Goal: Transaction & Acquisition: Purchase product/service

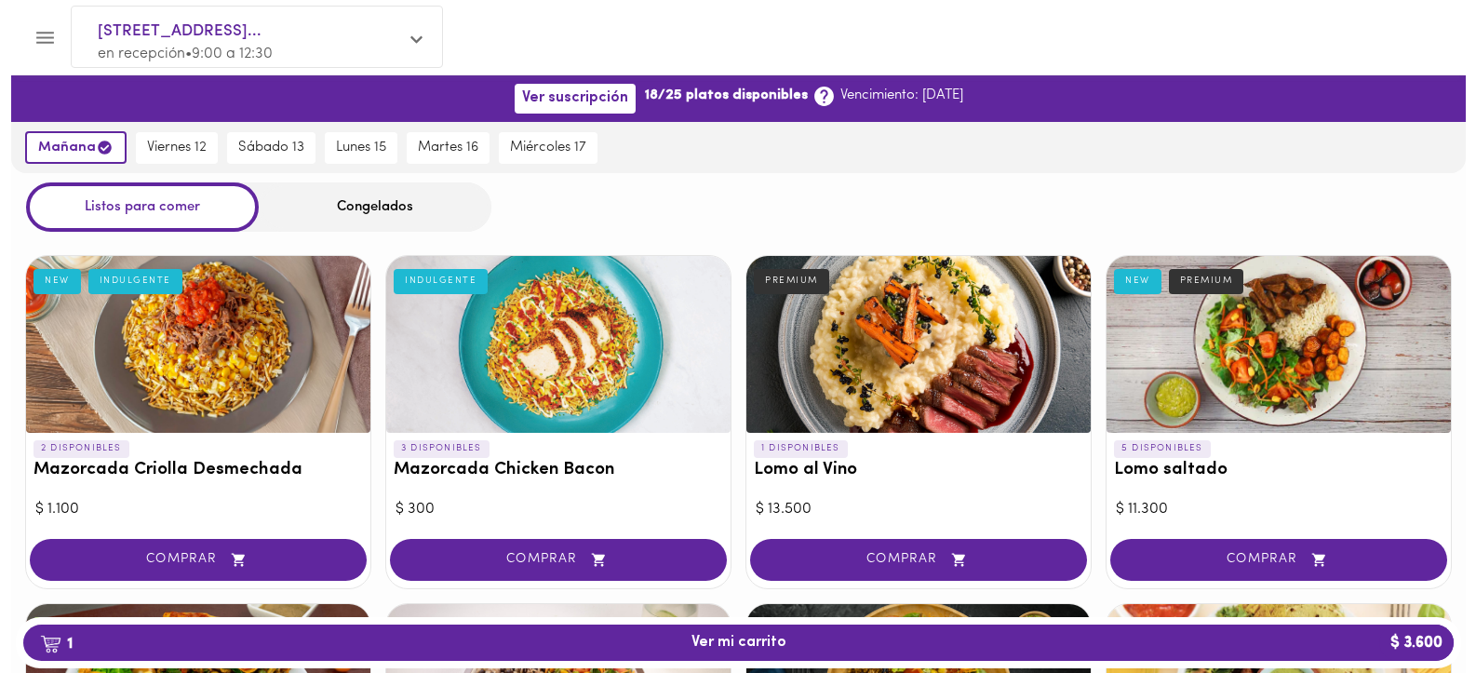
scroll to position [1537, 0]
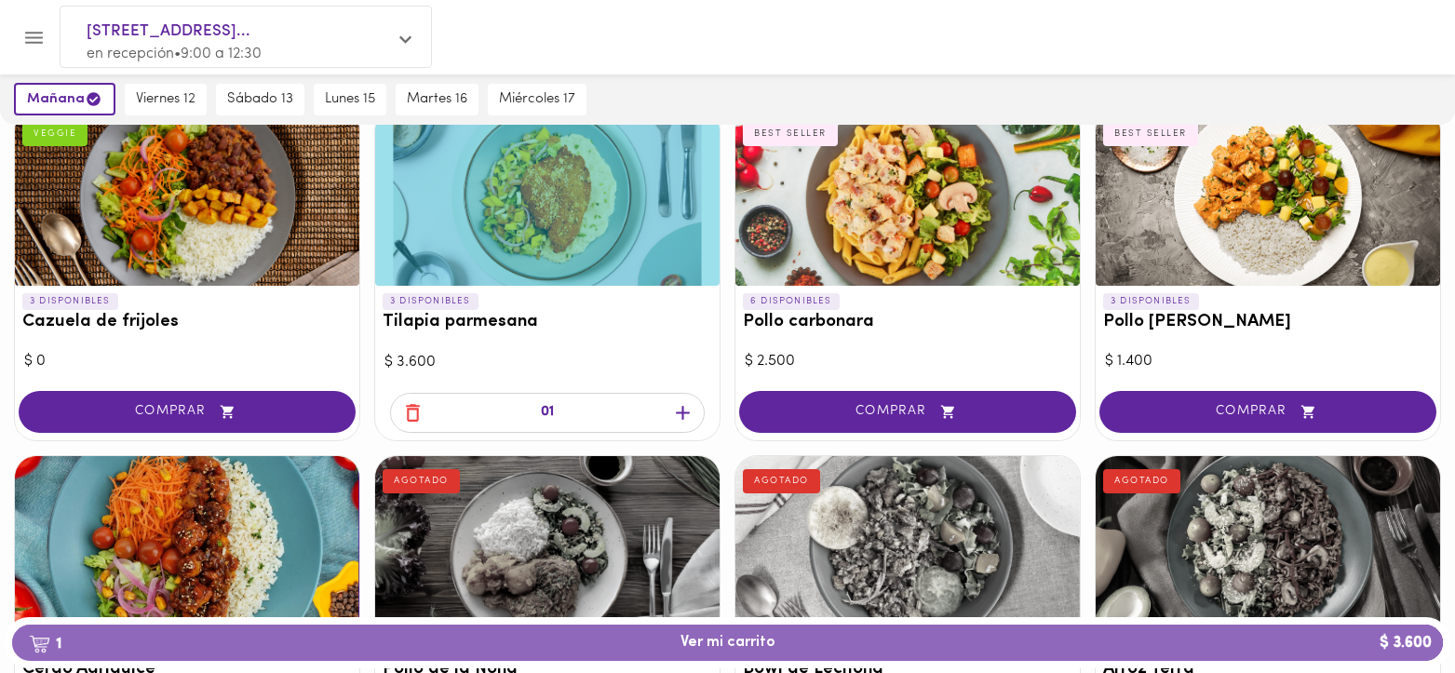
click at [704, 641] on span "1 Ver mi carrito $ 3.600" at bounding box center [727, 643] width 95 height 18
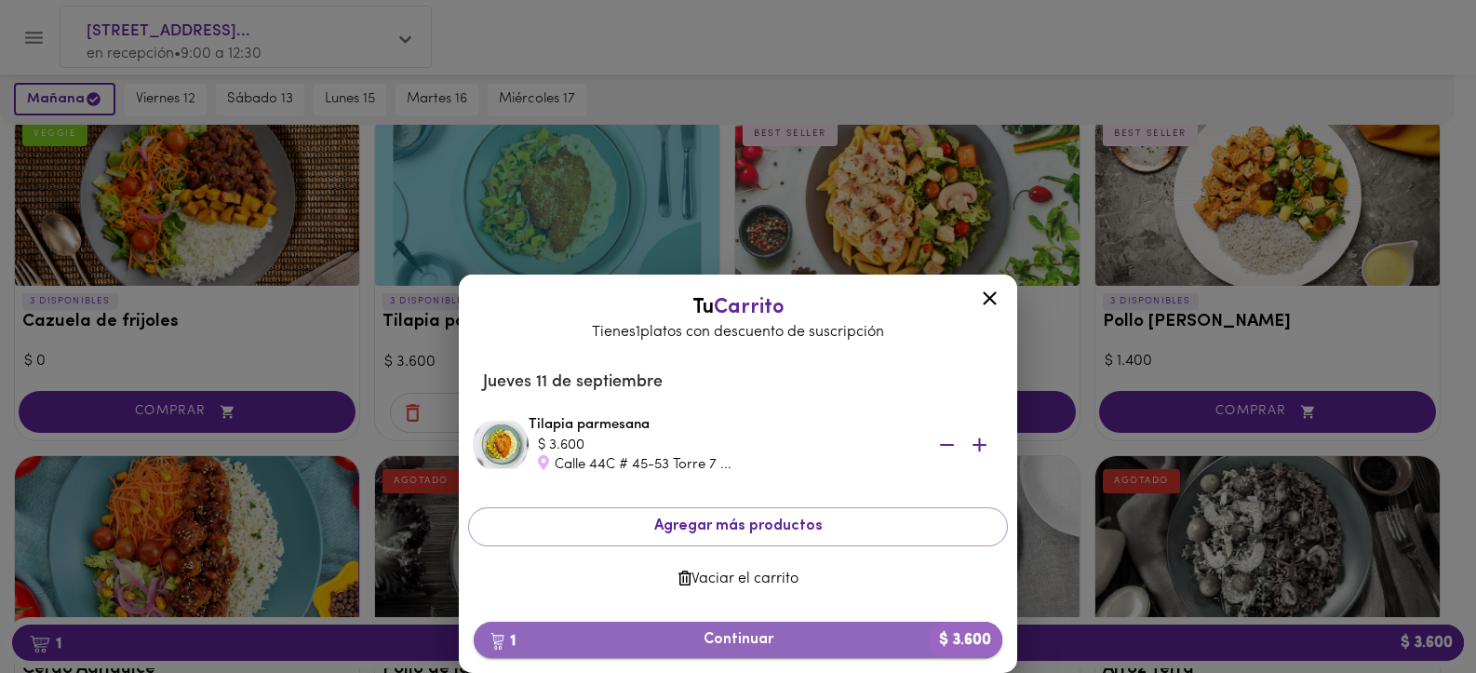
click at [747, 640] on span "1 Continuar $ 3.600" at bounding box center [738, 640] width 499 height 18
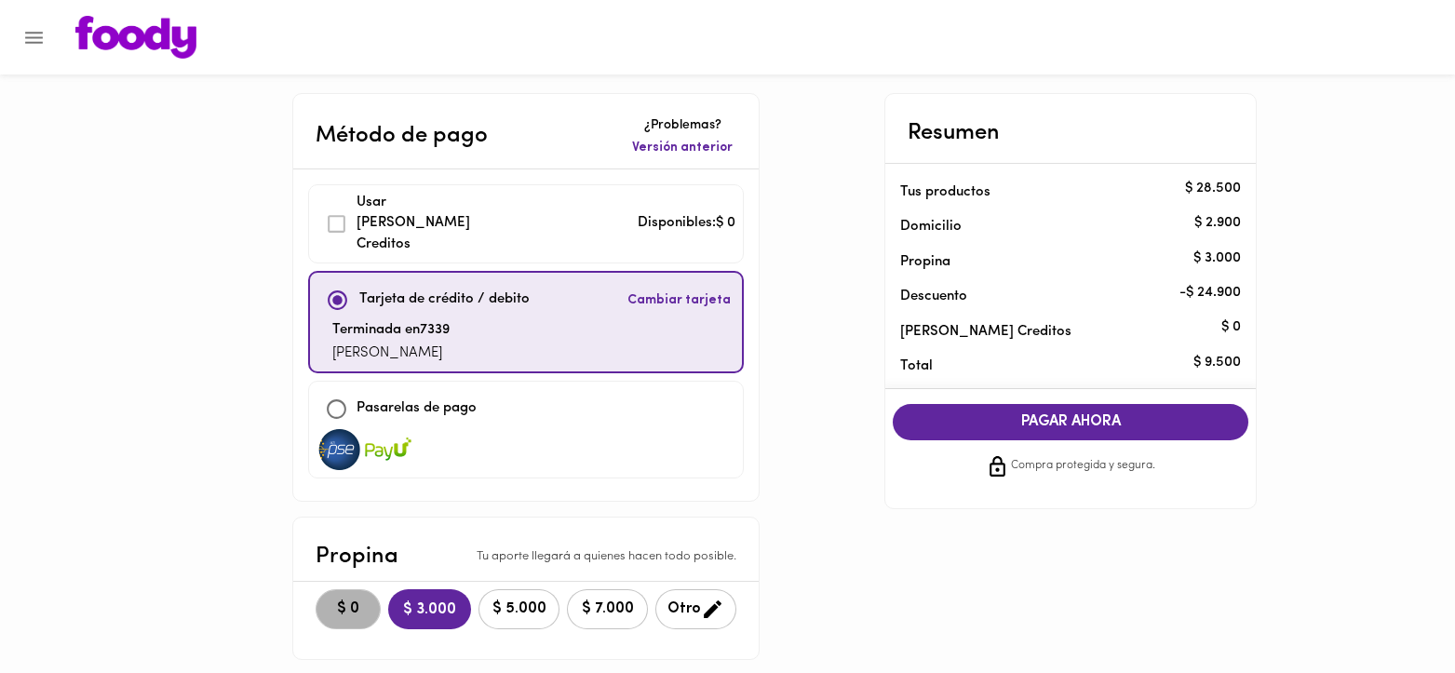
click at [351, 600] on span "$ 0" at bounding box center [348, 609] width 41 height 18
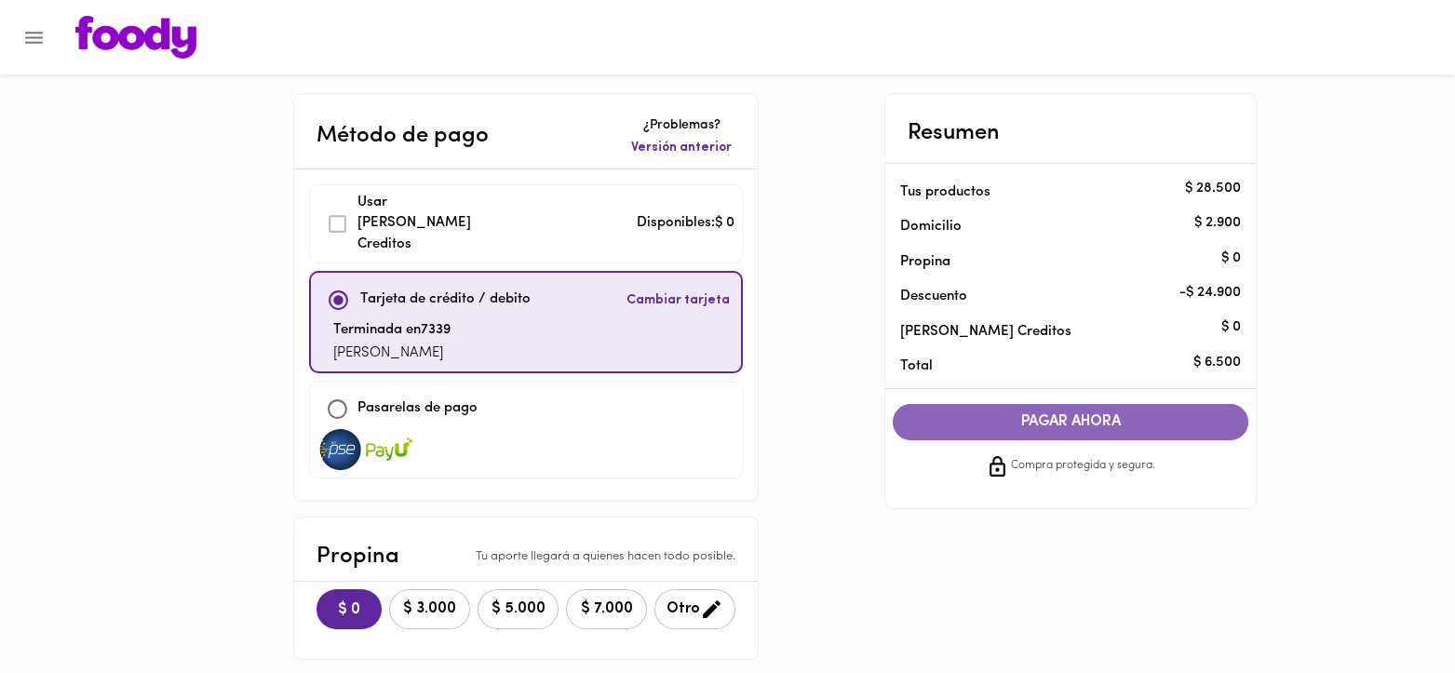
click at [1099, 423] on span "PAGAR AHORA" at bounding box center [1070, 422] width 318 height 18
